Goal: Transaction & Acquisition: Purchase product/service

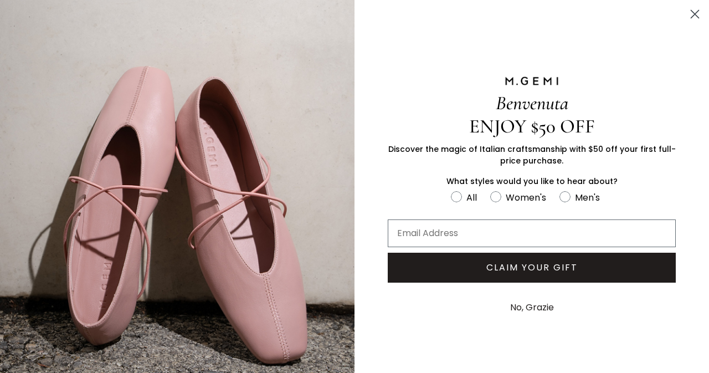
click at [687, 17] on circle "Close dialog" at bounding box center [694, 14] width 18 height 18
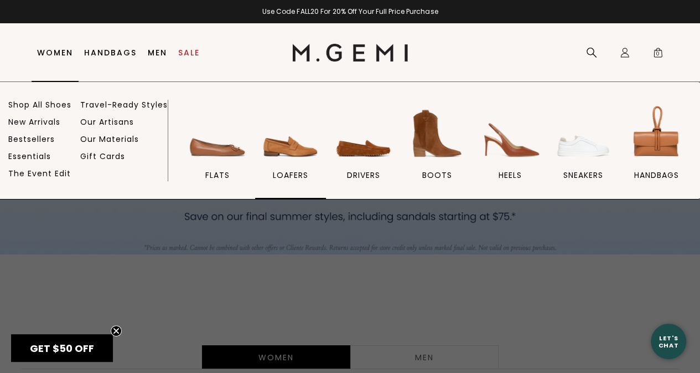
click at [304, 173] on span "loafers" at bounding box center [290, 175] width 35 height 10
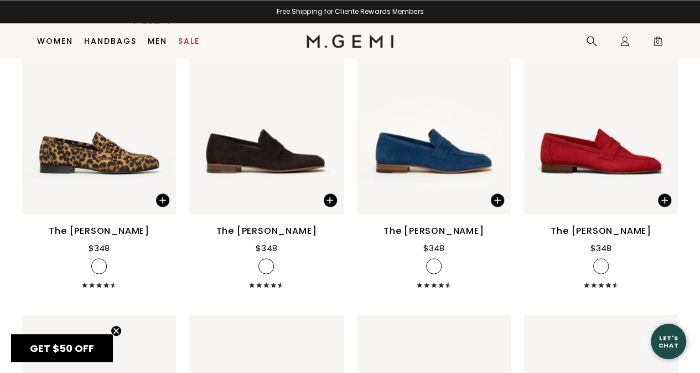
scroll to position [900, 0]
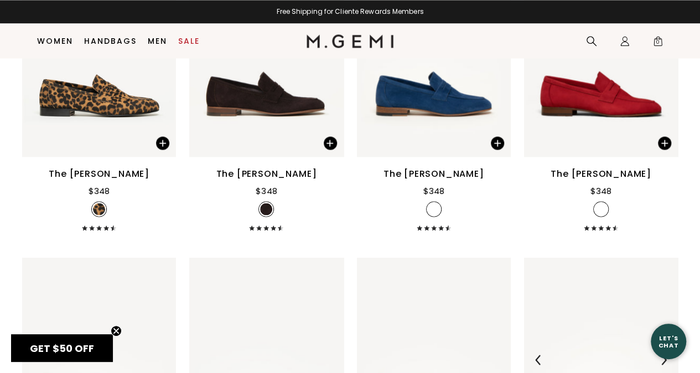
drag, startPoint x: 708, startPoint y: 46, endPoint x: 652, endPoint y: 240, distance: 201.6
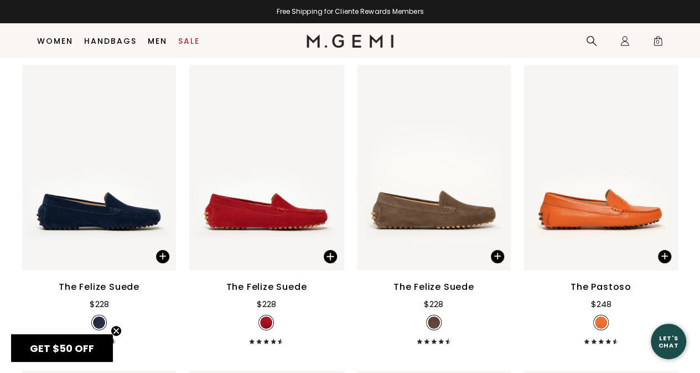
scroll to position [2044, 0]
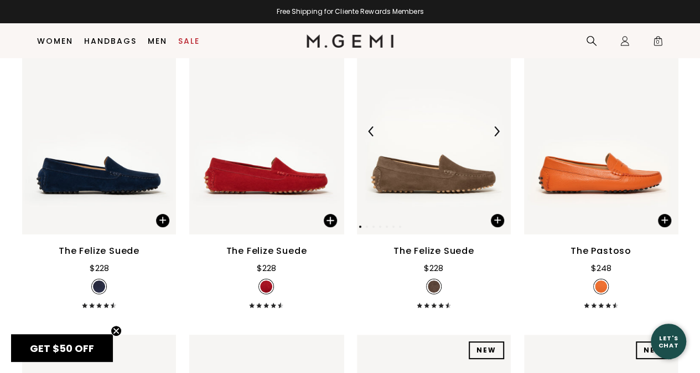
click at [494, 126] on img at bounding box center [497, 131] width 10 height 10
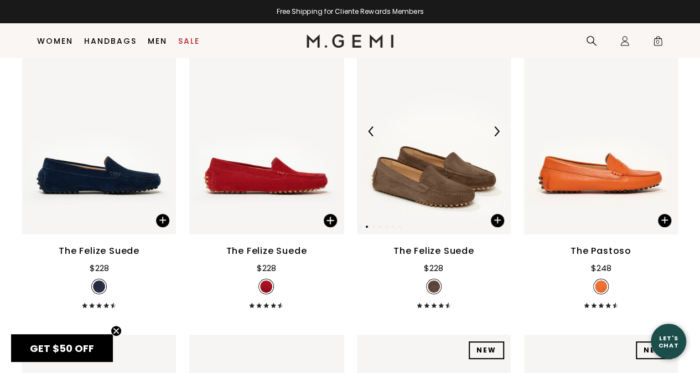
click at [494, 126] on img at bounding box center [497, 131] width 10 height 10
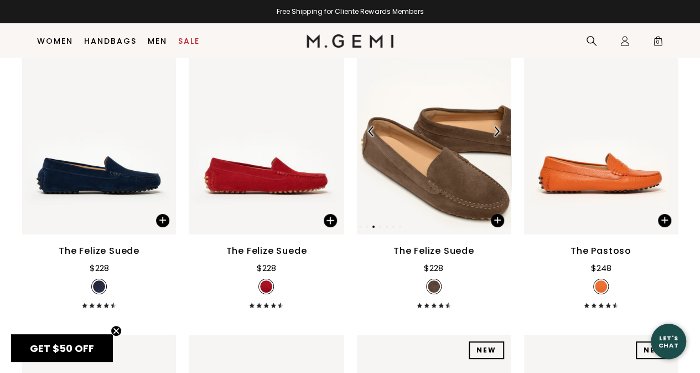
click at [494, 126] on img at bounding box center [497, 131] width 10 height 10
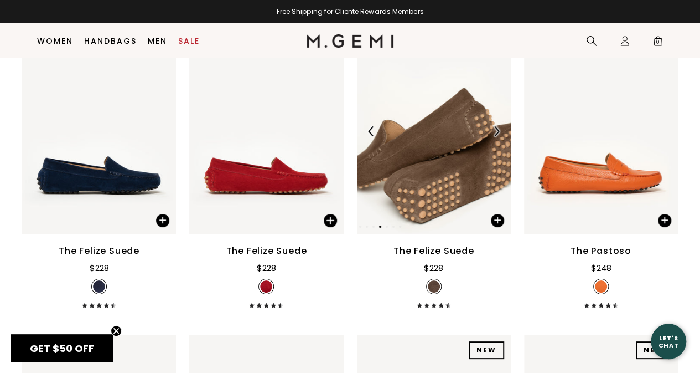
click at [492, 126] on img at bounding box center [497, 131] width 10 height 10
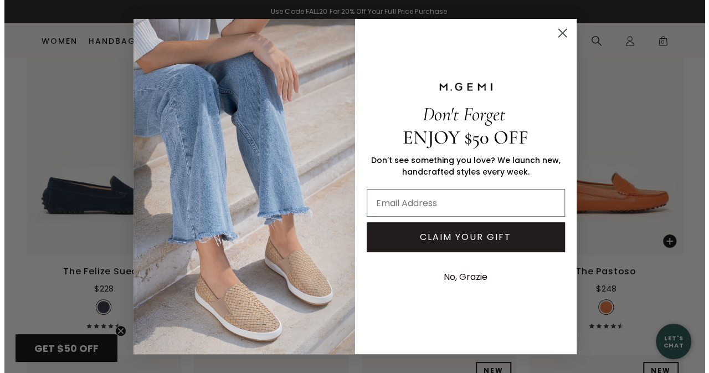
scroll to position [2062, 0]
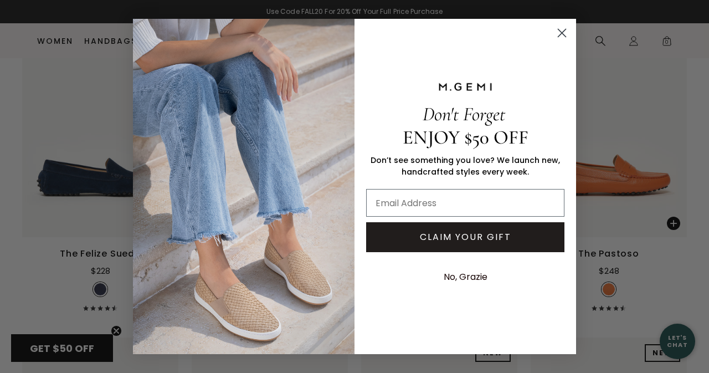
click at [560, 34] on circle "Close dialog" at bounding box center [561, 33] width 18 height 18
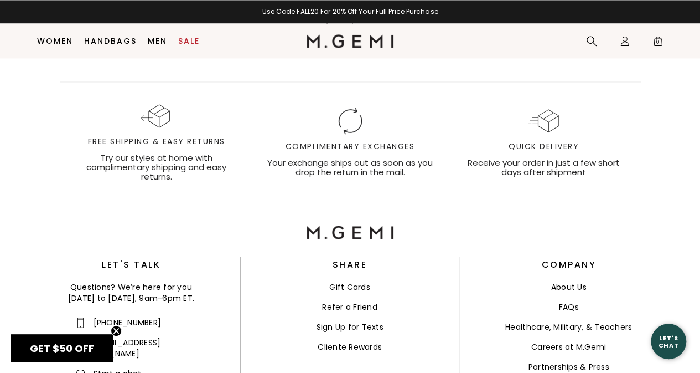
scroll to position [2696, 0]
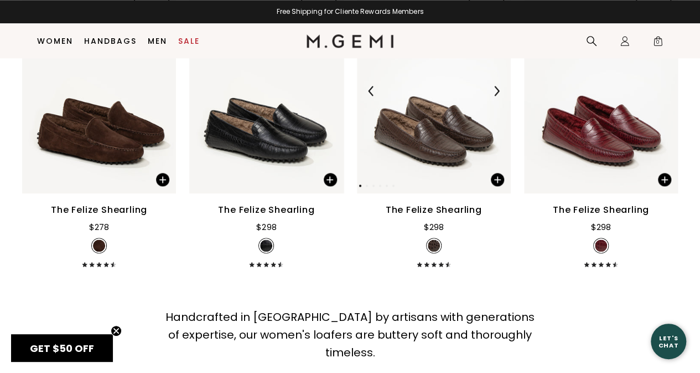
click at [498, 86] on img at bounding box center [497, 91] width 10 height 10
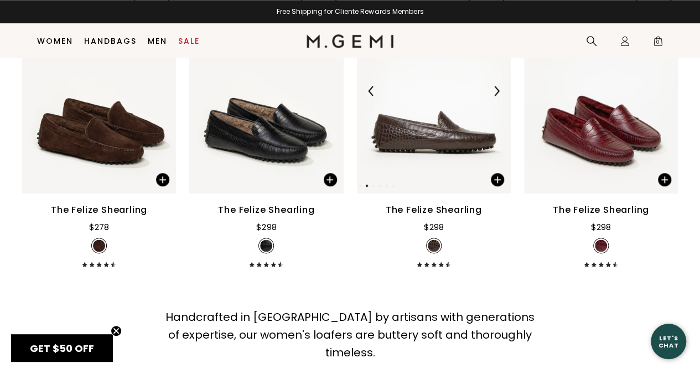
click at [498, 86] on img at bounding box center [497, 91] width 10 height 10
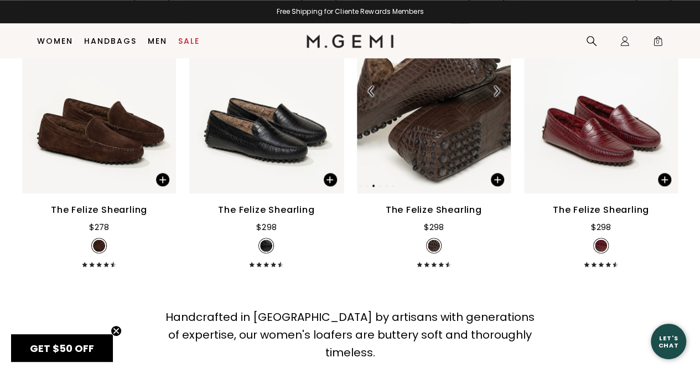
click at [498, 86] on img at bounding box center [497, 91] width 10 height 10
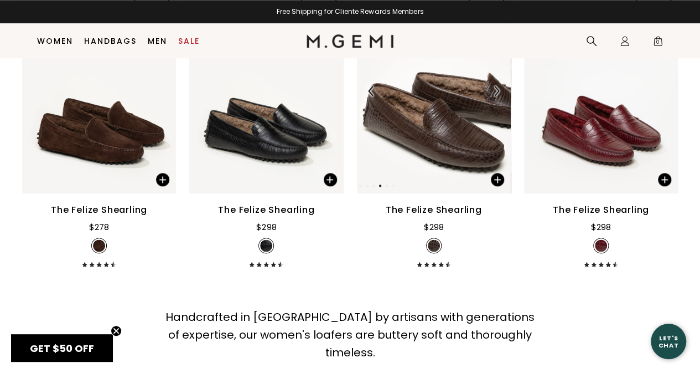
click at [498, 86] on img at bounding box center [497, 91] width 10 height 10
